Goal: Information Seeking & Learning: Learn about a topic

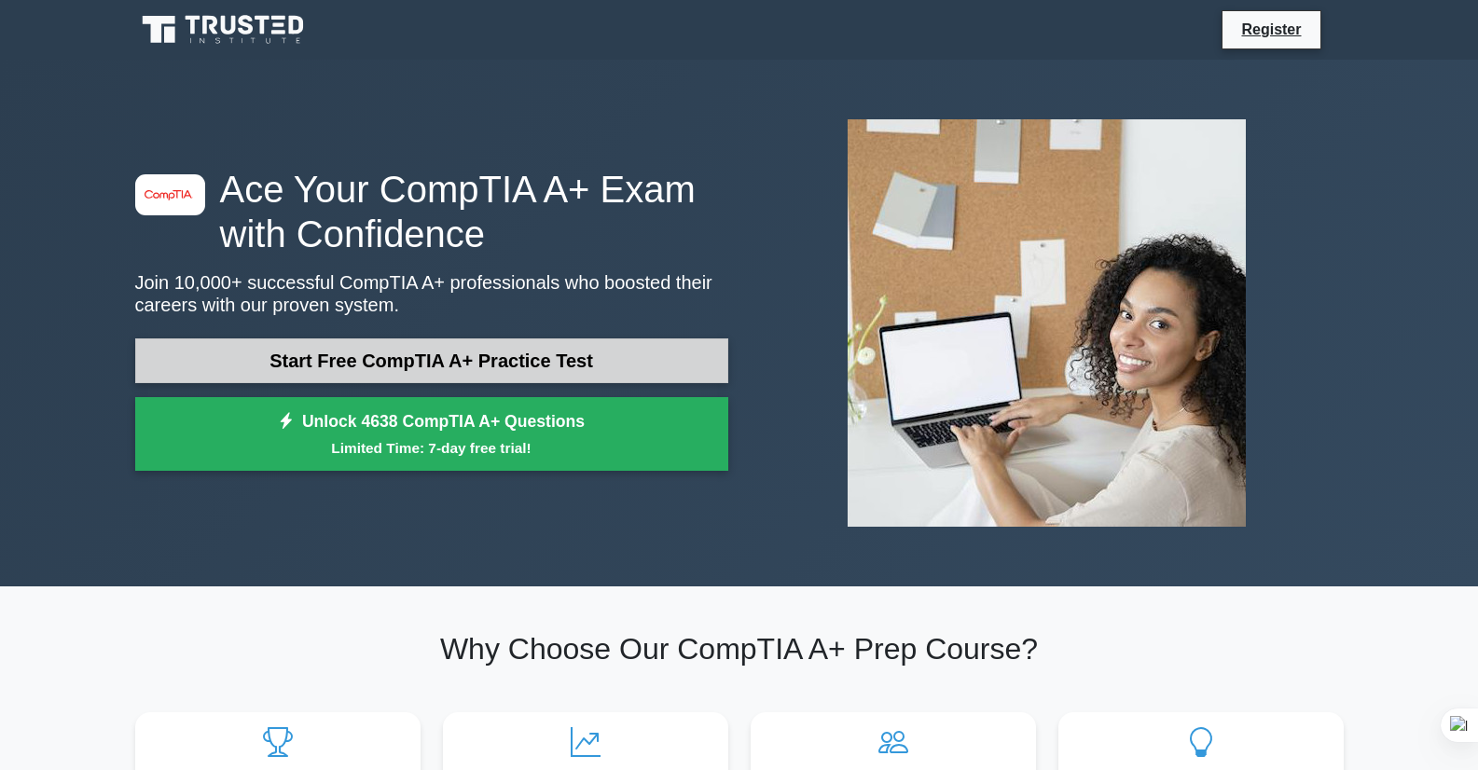
click at [481, 349] on link "Start Free CompTIA A+ Practice Test" at bounding box center [431, 361] width 593 height 45
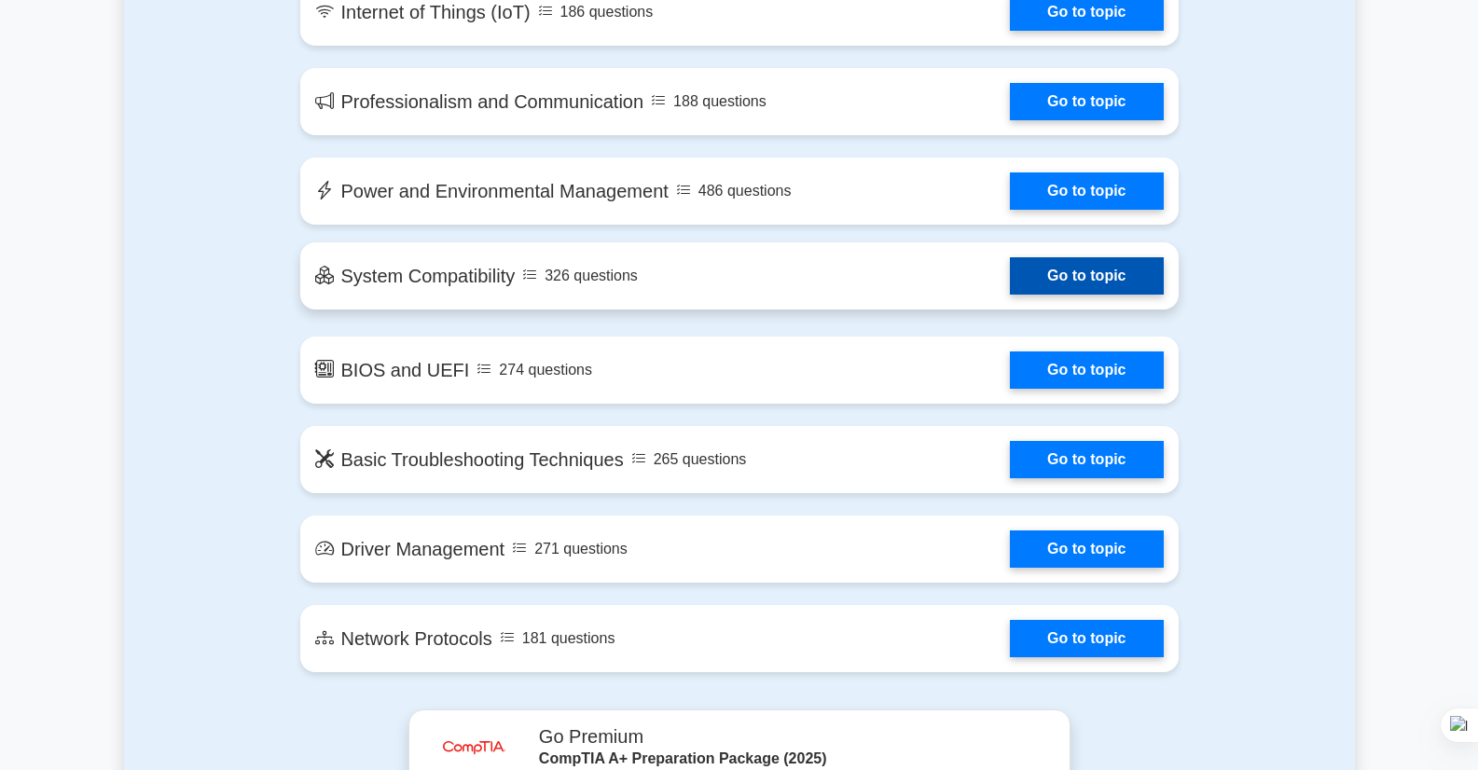
scroll to position [2705, 0]
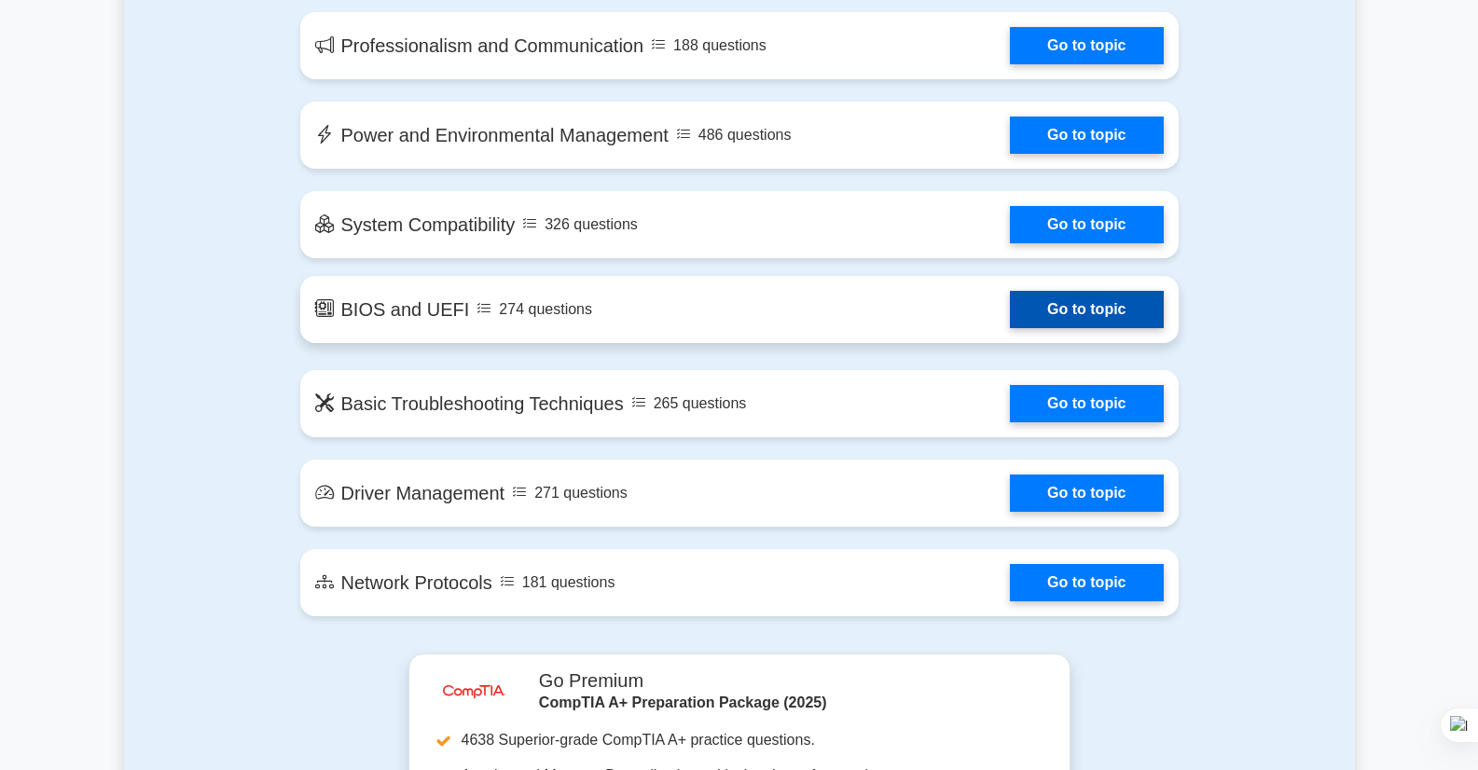
click at [1049, 303] on link "Go to topic" at bounding box center [1086, 309] width 153 height 37
click at [1010, 317] on link "Go to topic" at bounding box center [1086, 309] width 153 height 37
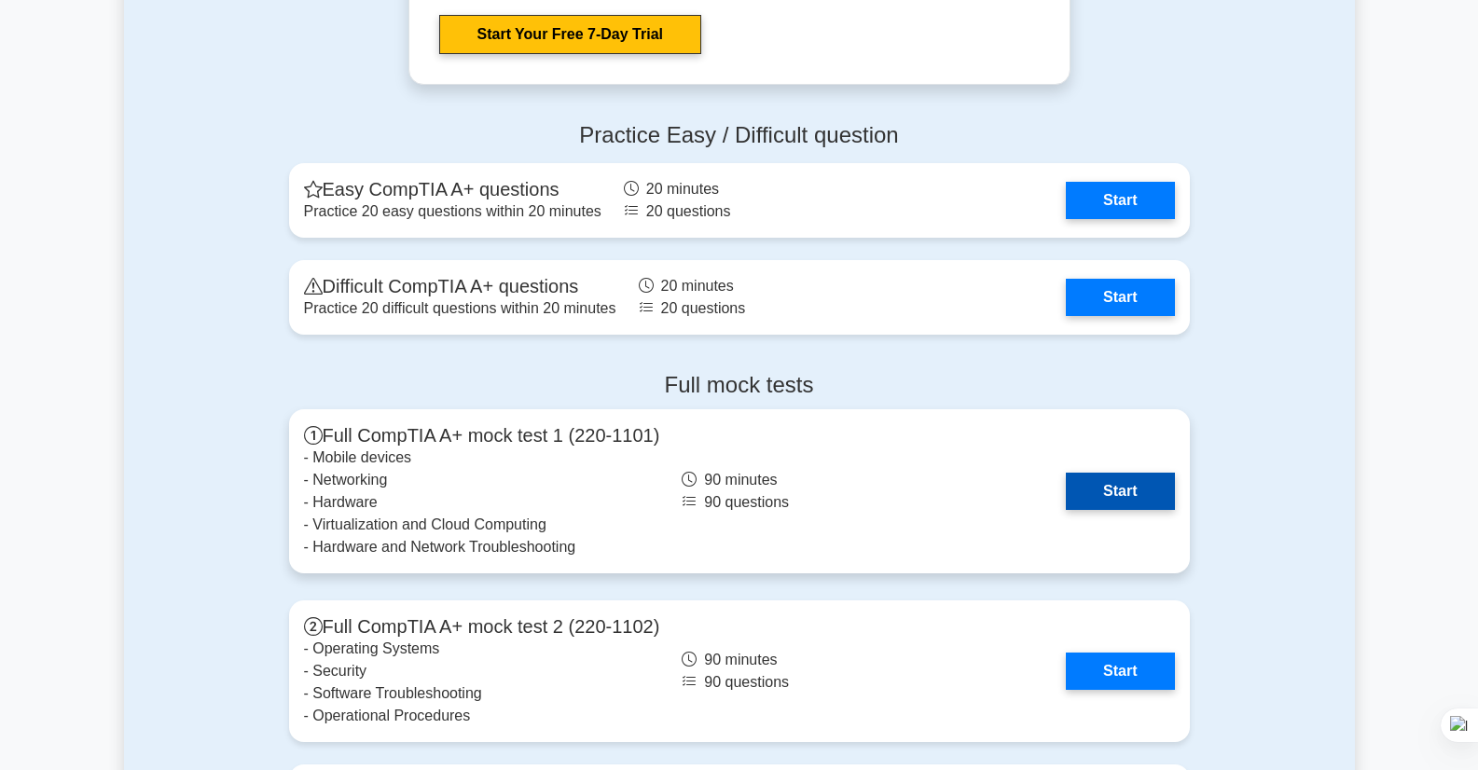
scroll to position [3824, 0]
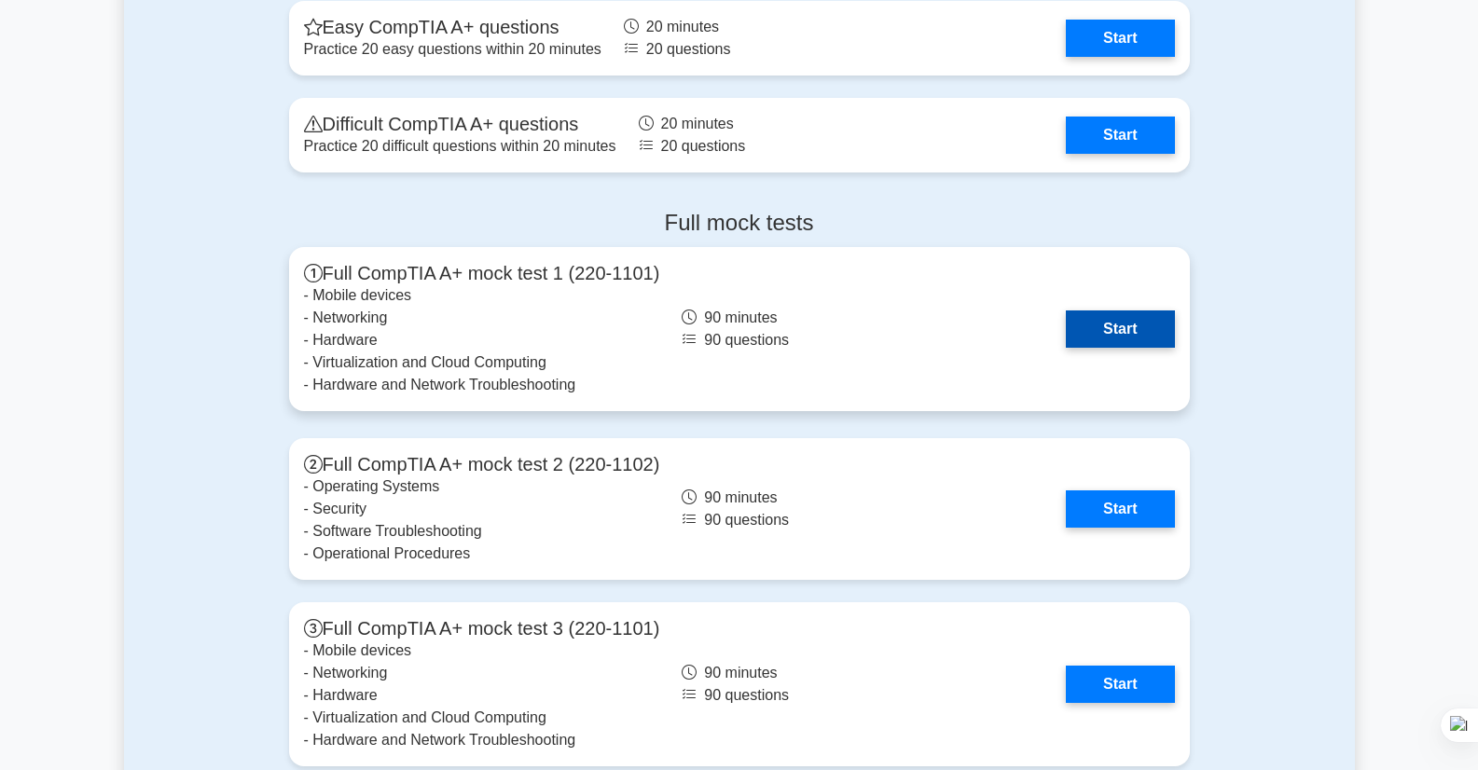
click at [1115, 332] on link "Start" at bounding box center [1120, 329] width 108 height 37
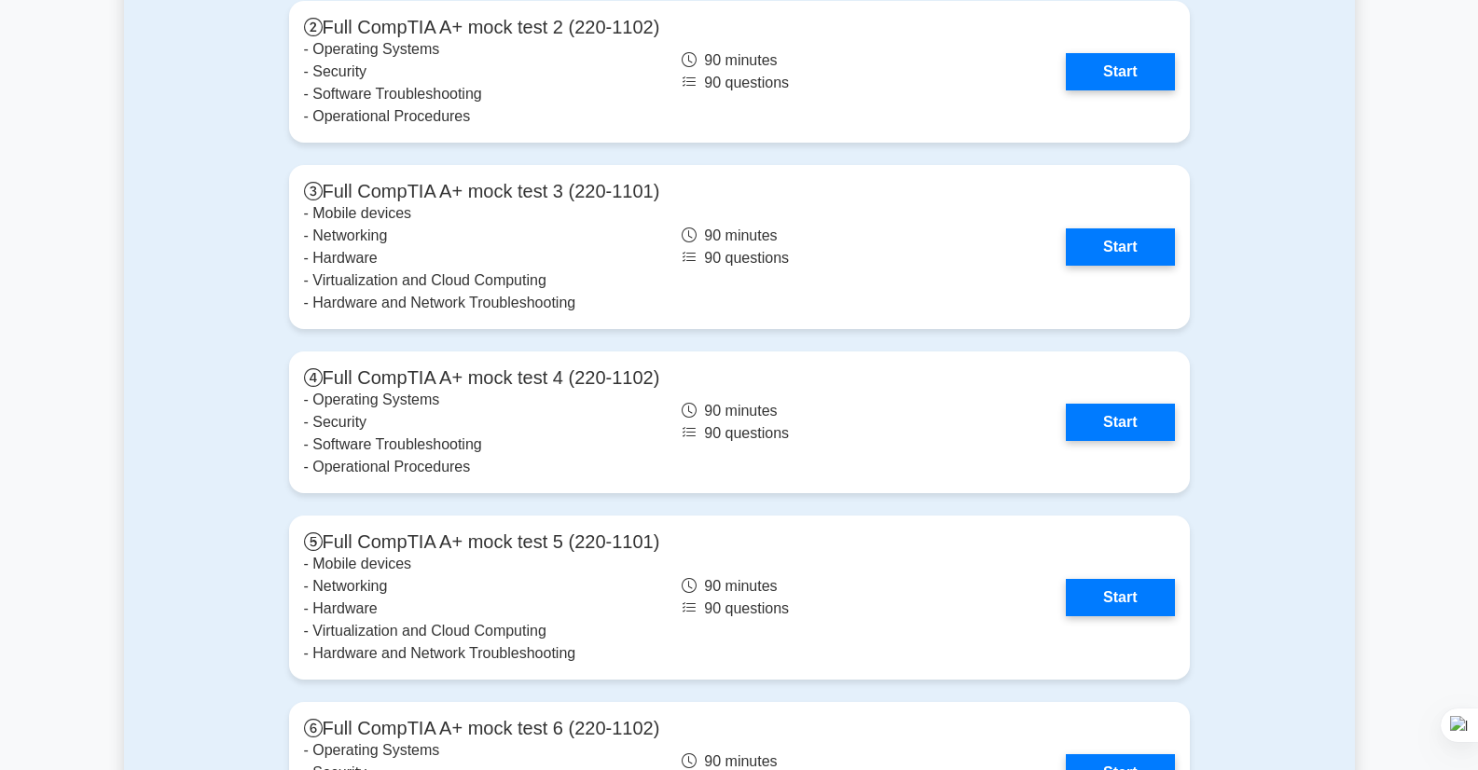
scroll to position [4104, 0]
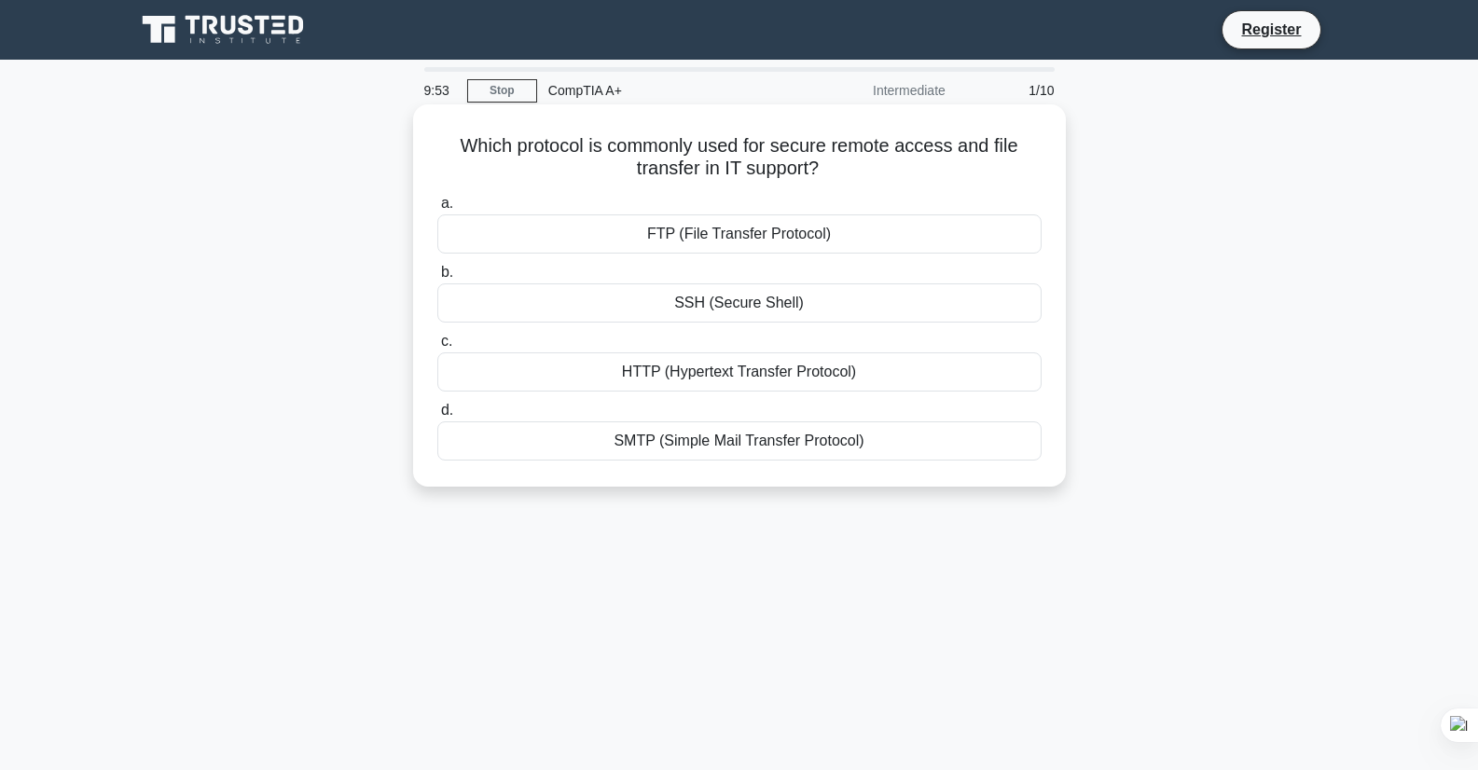
click at [718, 233] on div "FTP (File Transfer Protocol)" at bounding box center [739, 234] width 604 height 39
click at [437, 210] on input "a. FTP (File Transfer Protocol)" at bounding box center [437, 204] width 0 height 12
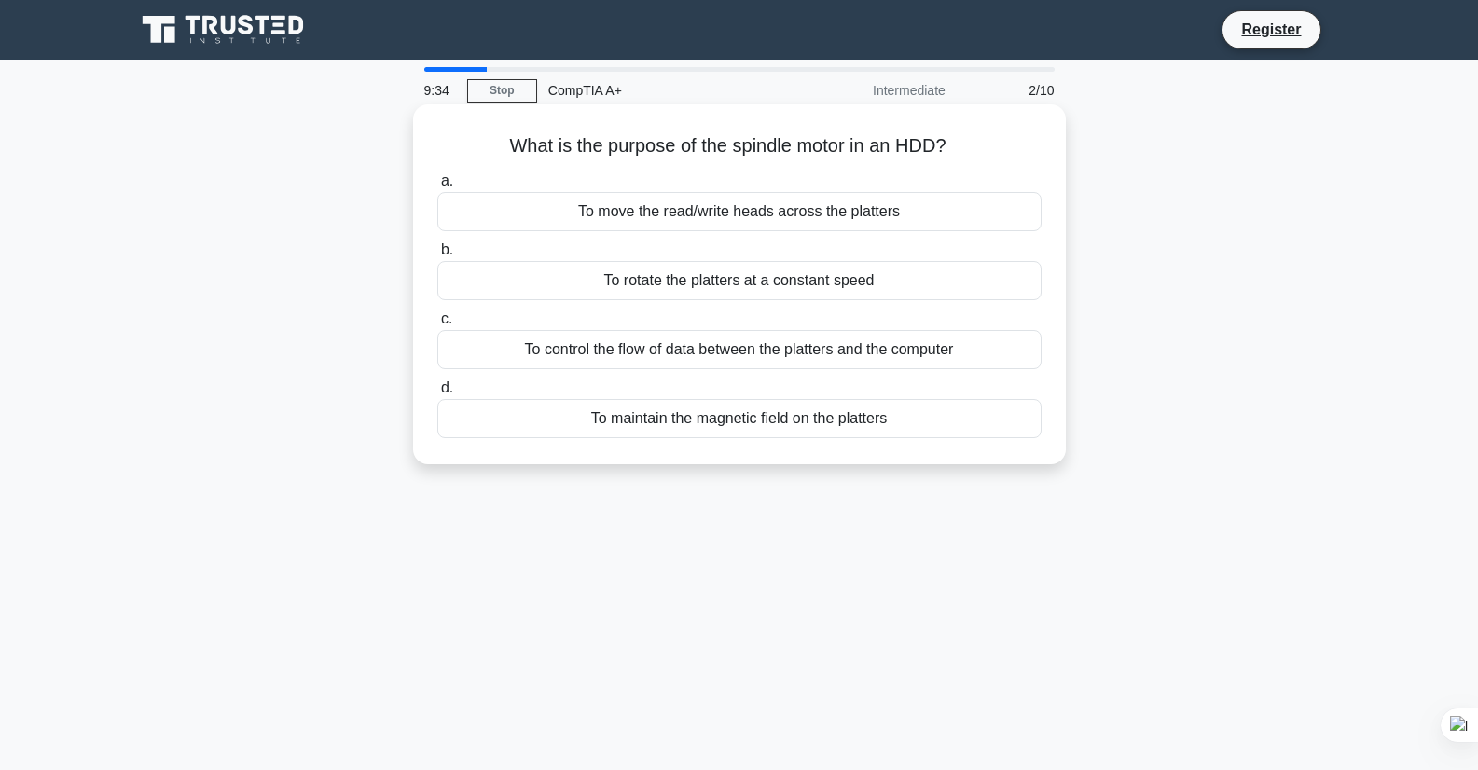
click at [747, 287] on div "To rotate the platters at a constant speed" at bounding box center [739, 280] width 604 height 39
click at [437, 256] on input "b. To rotate the platters at a constant speed" at bounding box center [437, 250] width 0 height 12
